Goal: Check status: Check status

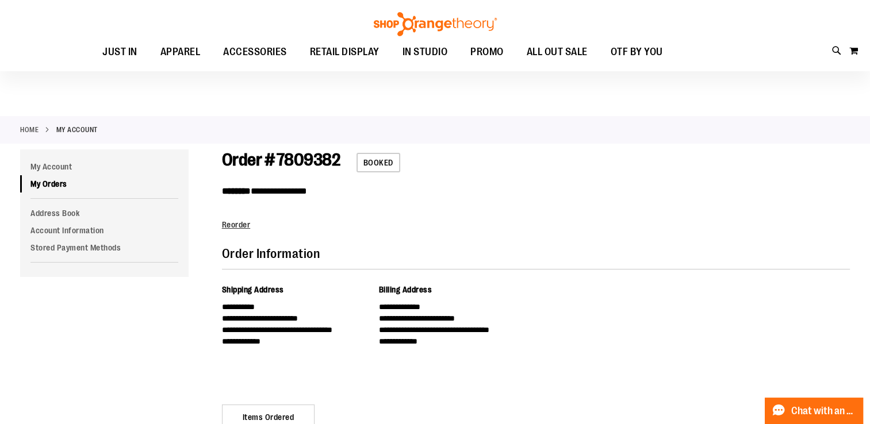
scroll to position [3, 0]
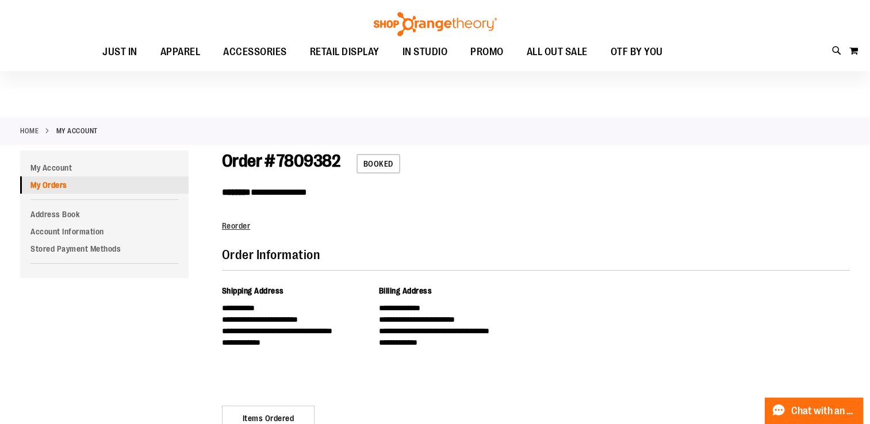
click at [59, 180] on link "My Orders" at bounding box center [104, 185] width 169 height 17
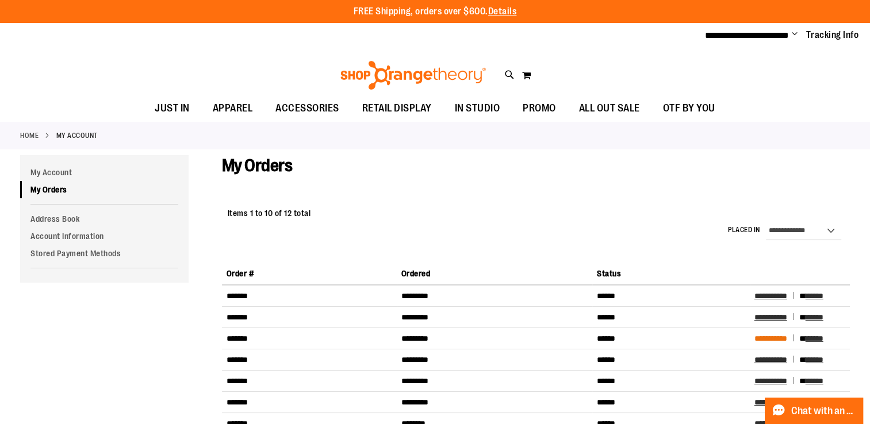
click at [773, 340] on span "**********" at bounding box center [771, 339] width 33 height 8
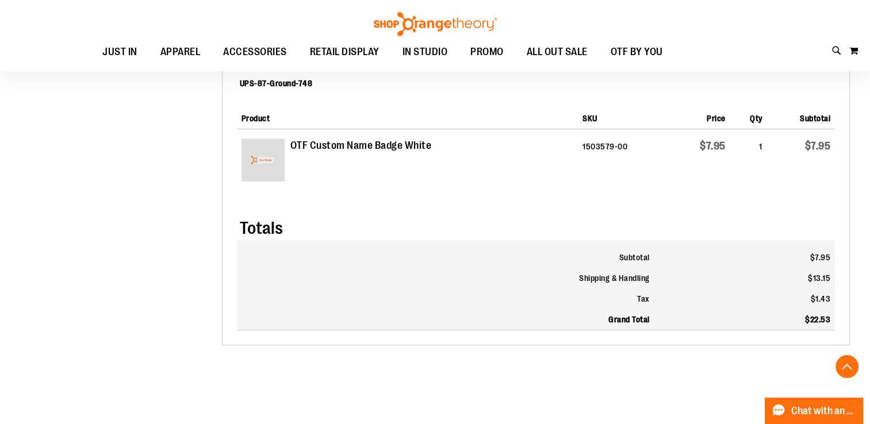
scroll to position [321, 0]
